Goal: Find specific page/section: Find specific page/section

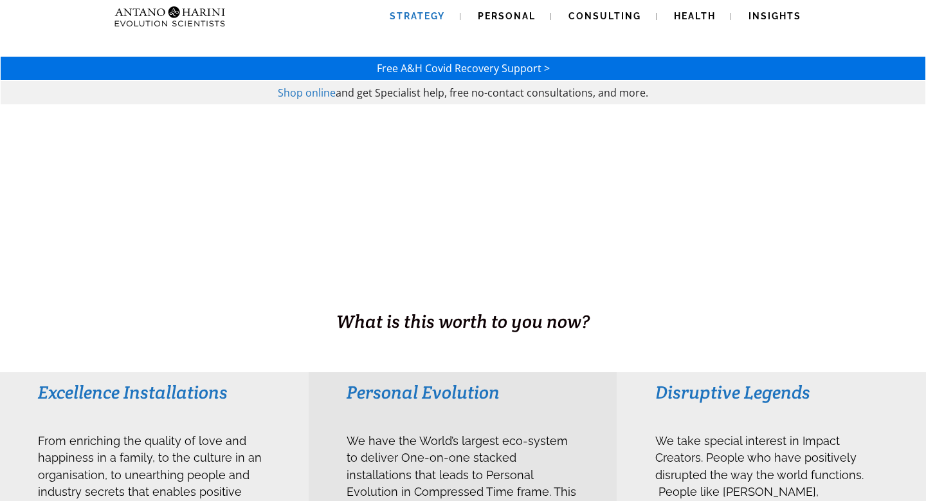
click at [418, 15] on span "Strategy" at bounding box center [417, 16] width 55 height 10
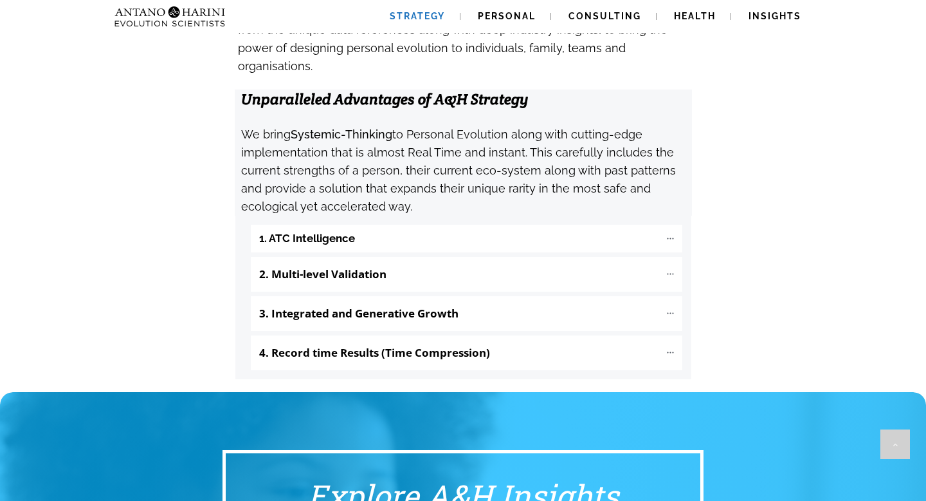
scroll to position [1356, 0]
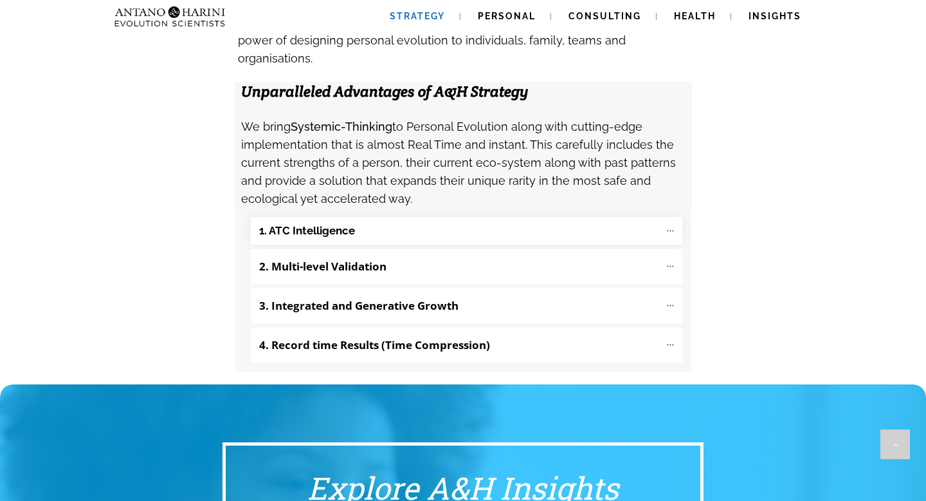
click at [671, 225] on icon at bounding box center [670, 230] width 11 height 11
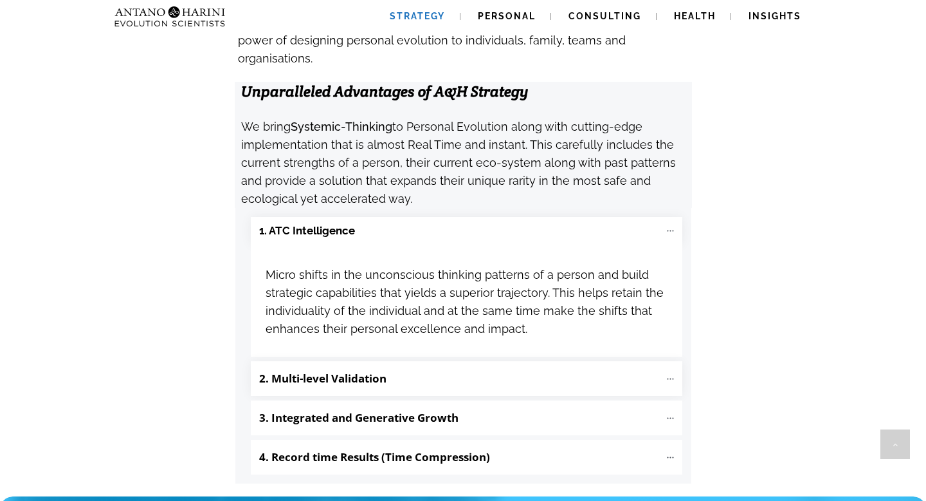
click at [668, 373] on icon at bounding box center [670, 378] width 11 height 11
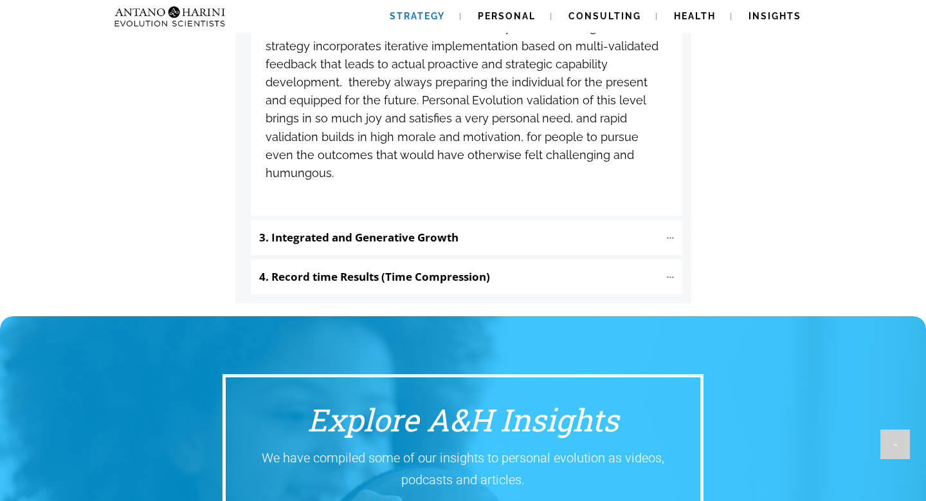
scroll to position [1749, 0]
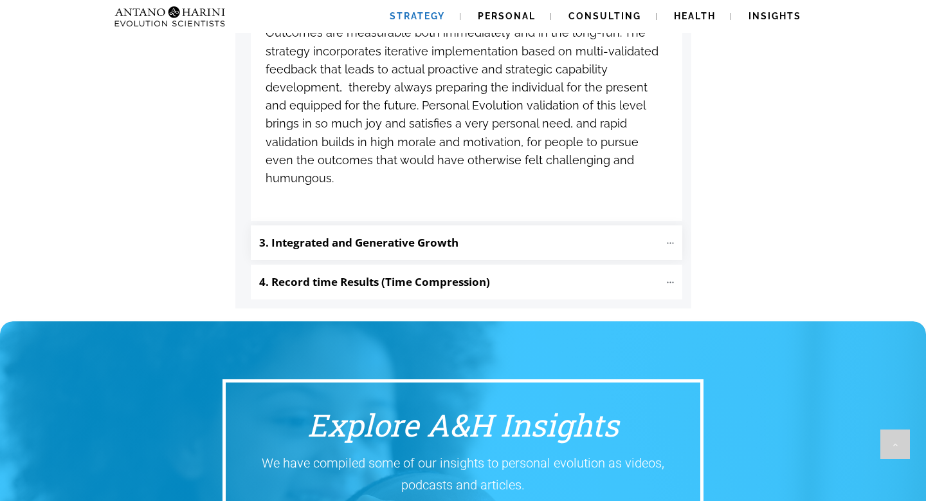
click at [670, 237] on icon at bounding box center [670, 242] width 11 height 11
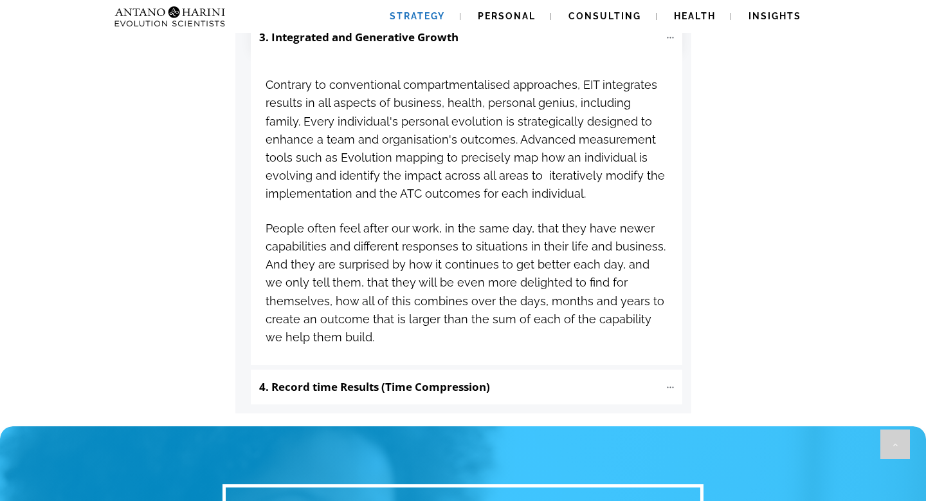
scroll to position [1955, 0]
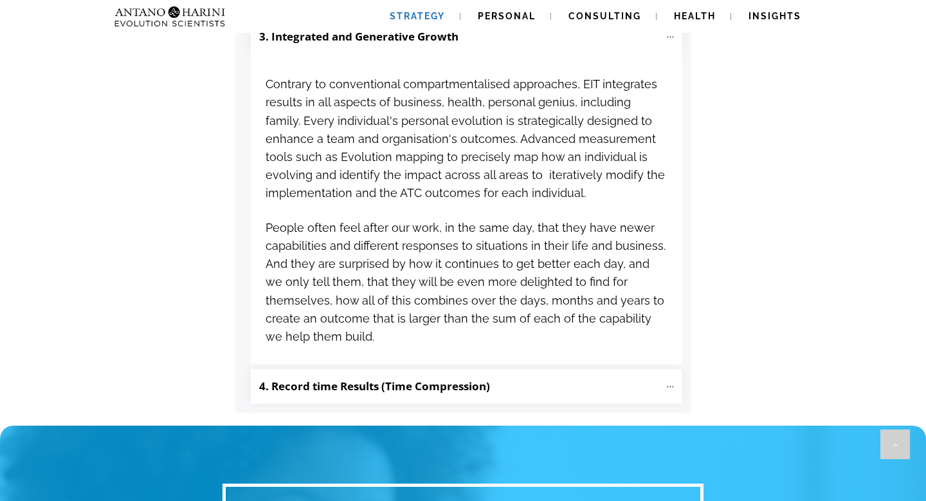
click at [669, 381] on icon at bounding box center [670, 386] width 11 height 11
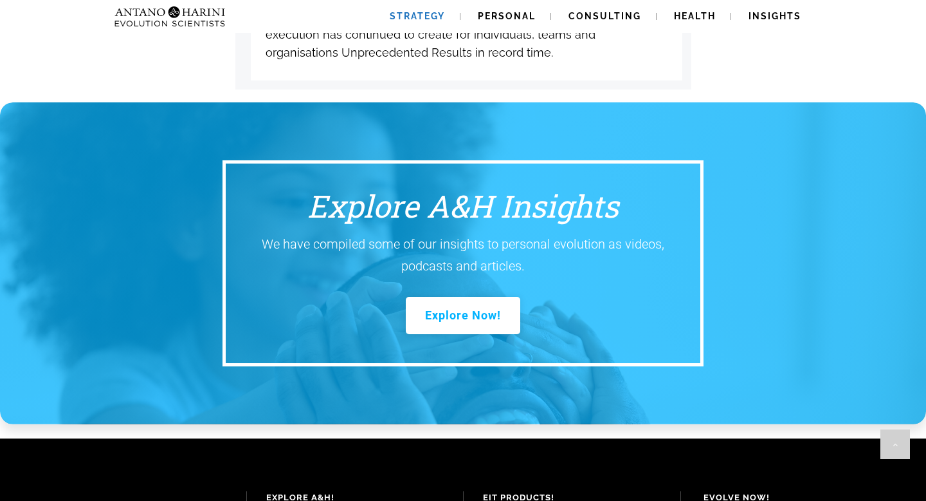
scroll to position [2499, 0]
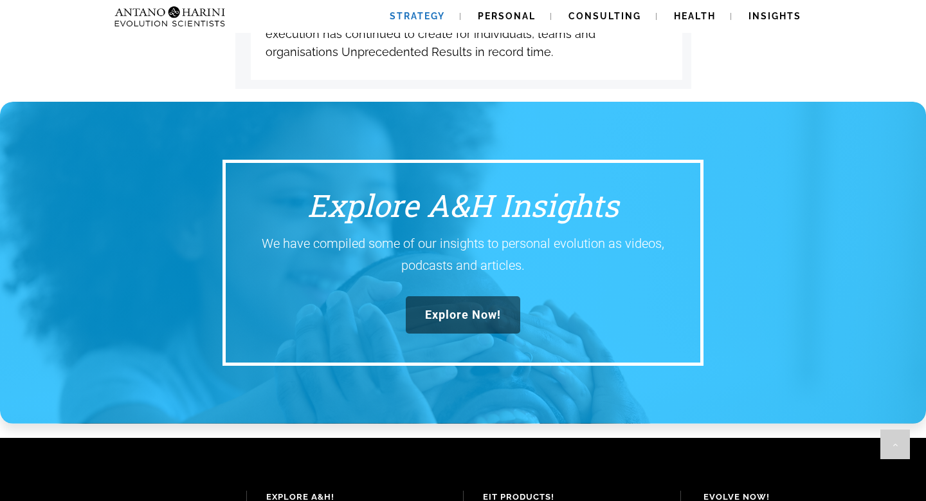
click at [470, 308] on span "Explore Now!" at bounding box center [463, 315] width 76 height 14
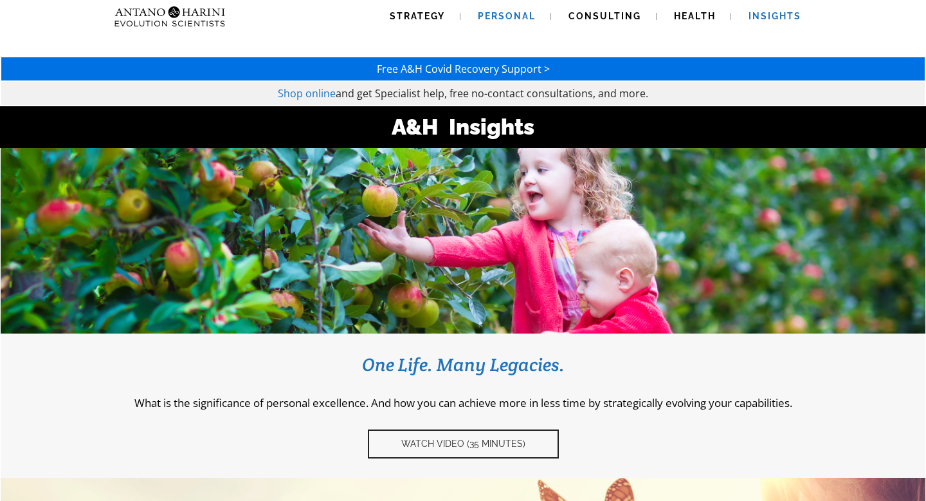
click at [519, 15] on span "Personal" at bounding box center [507, 16] width 58 height 10
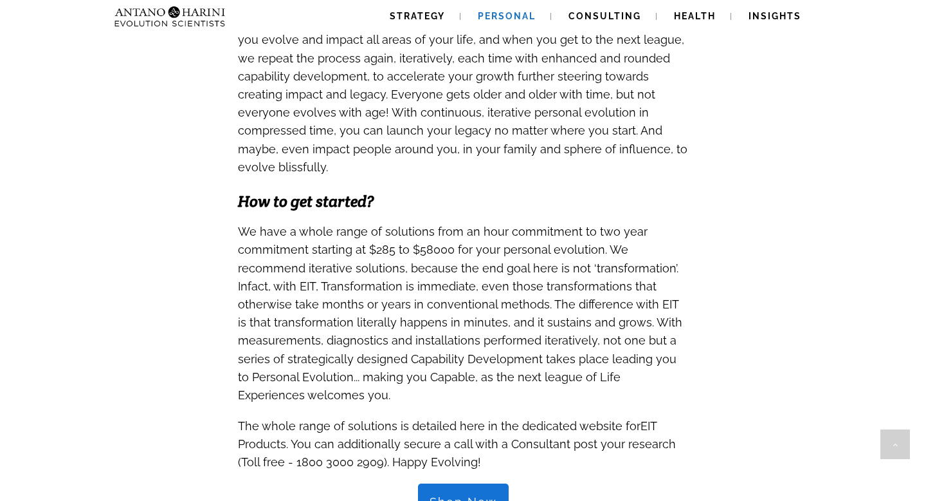
scroll to position [1119, 0]
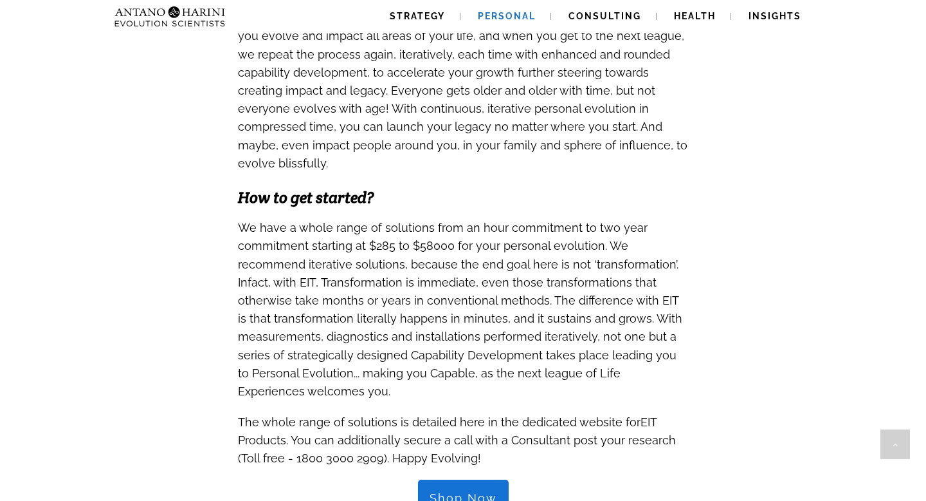
click at [470, 479] on link "Shop Now" at bounding box center [463, 497] width 91 height 37
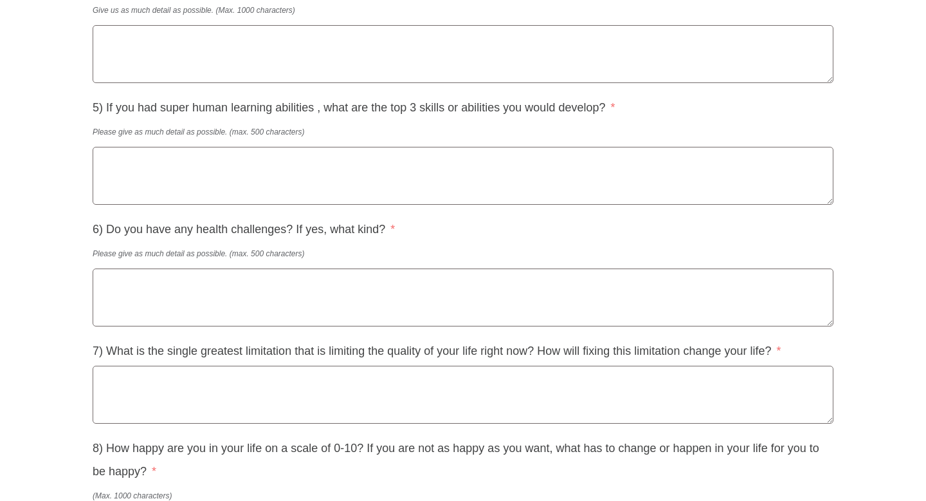
scroll to position [1166, 0]
